Goal: Task Accomplishment & Management: Complete application form

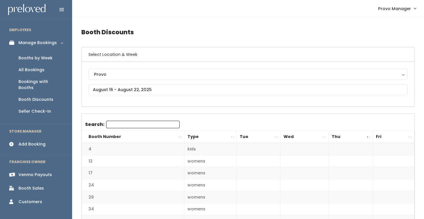
click at [38, 55] on link "Booths by Week" at bounding box center [36, 58] width 72 height 12
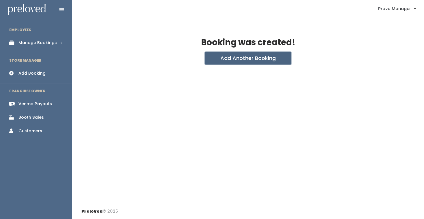
click at [230, 59] on button "Add Another Booking" at bounding box center [248, 58] width 87 height 13
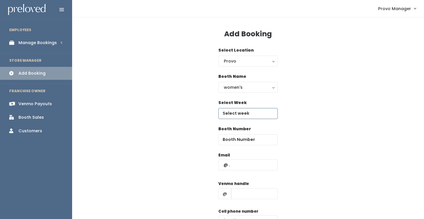
click at [229, 114] on input "text" at bounding box center [247, 113] width 59 height 11
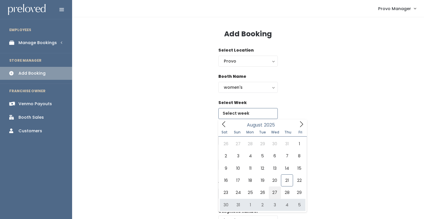
type input "[DATE] to [DATE]"
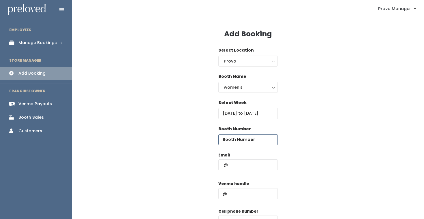
click at [241, 137] on input "number" at bounding box center [247, 139] width 59 height 11
type input "28"
click at [248, 164] on input "text" at bounding box center [247, 164] width 59 height 11
paste input "fiestamelanie@icloud.com"
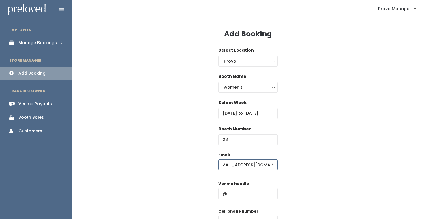
type input "fiestamelanie@icloud.com"
click at [258, 191] on input "text" at bounding box center [254, 193] width 47 height 11
type input "d"
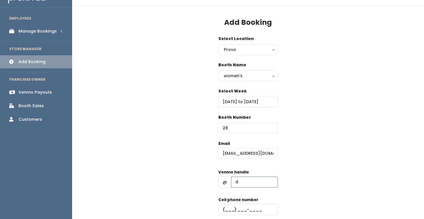
scroll to position [14, 0]
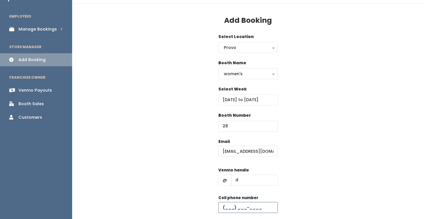
click at [258, 204] on input "text" at bounding box center [247, 207] width 59 height 11
type input "(555) 555-5555"
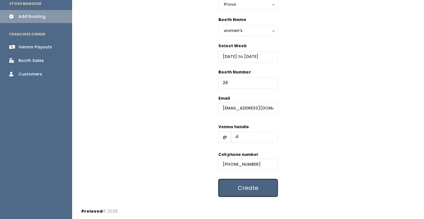
click at [245, 187] on button "Create" at bounding box center [247, 188] width 59 height 18
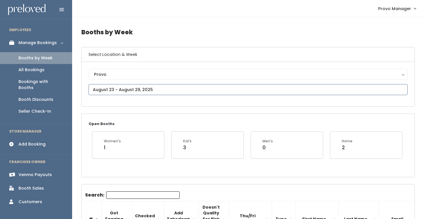
click at [110, 93] on input "text" at bounding box center [248, 89] width 319 height 11
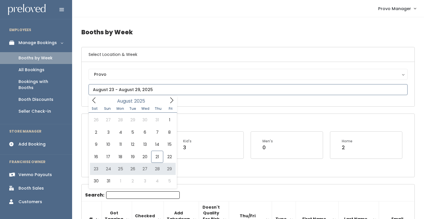
type input "August 23 to August 29"
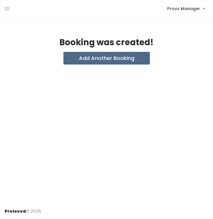
click at [10, 12] on div "Provo Manager My bookings Account settings Logout" at bounding box center [108, 8] width 206 height 12
click at [7, 10] on icon at bounding box center [7, 8] width 5 height 5
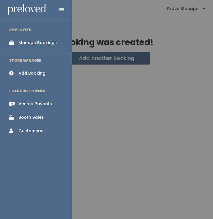
click at [35, 46] on div "Manage Bookings" at bounding box center [37, 43] width 38 height 6
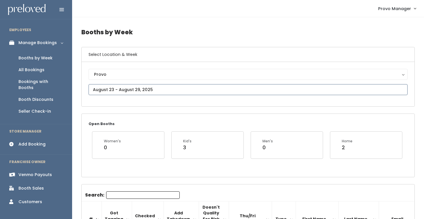
click at [124, 92] on input "text" at bounding box center [248, 89] width 319 height 11
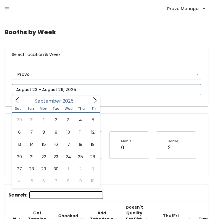
click at [95, 96] on span at bounding box center [94, 100] width 11 height 9
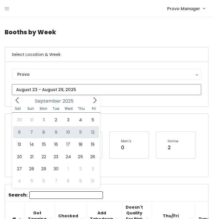
type input "[DATE] to [DATE]"
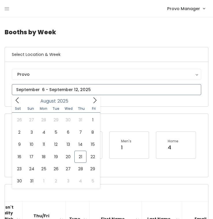
click at [38, 88] on input "text" at bounding box center [106, 89] width 189 height 11
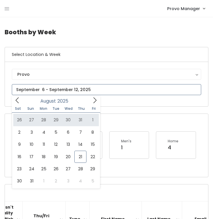
click at [94, 96] on span at bounding box center [94, 100] width 11 height 9
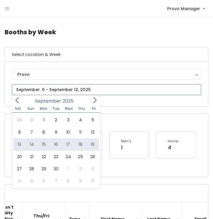
type input "[DATE] to [DATE]"
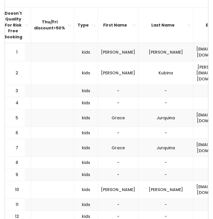
scroll to position [0, 108]
